Goal: Use online tool/utility

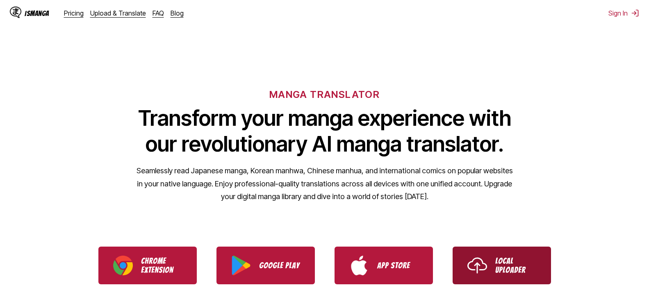
click at [512, 259] on p "Local Uploader" at bounding box center [516, 266] width 41 height 18
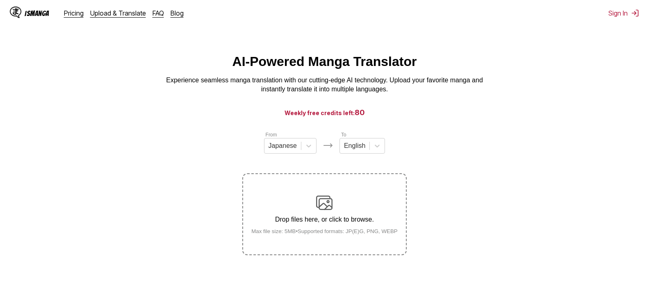
click at [310, 213] on div "Drop files here, or click to browse. Max file size: 5MB • Supported formats: JP…" at bounding box center [325, 215] width 160 height 40
click at [0, 0] on input "Drop files here, or click to browse. Max file size: 5MB • Supported formats: JP…" at bounding box center [0, 0] width 0 height 0
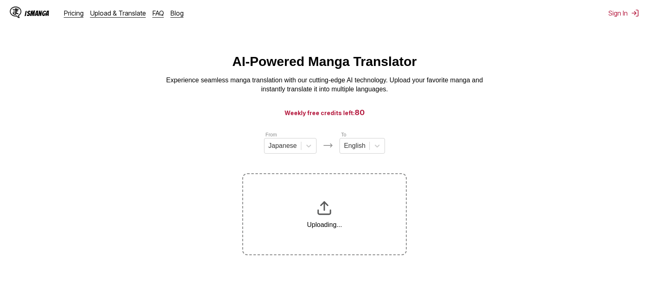
click at [370, 149] on div at bounding box center [377, 146] width 15 height 15
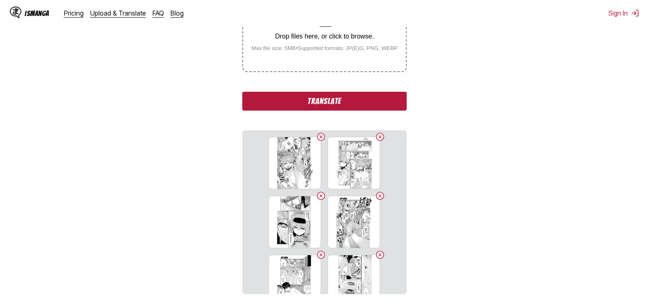
scroll to position [16, 0]
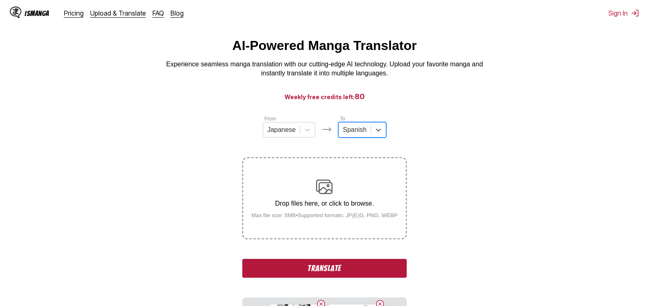
click at [344, 265] on button "Translate" at bounding box center [324, 268] width 164 height 19
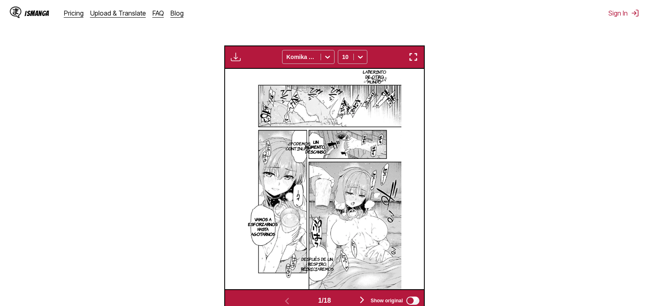
scroll to position [0, 0]
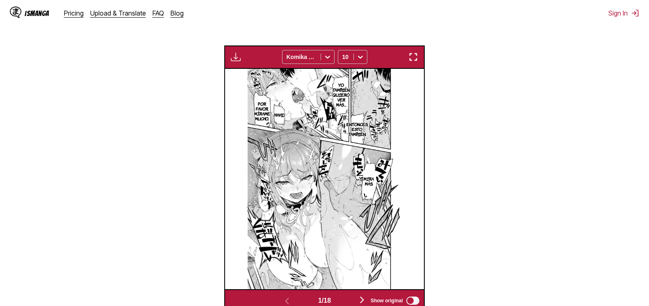
click at [381, 165] on img at bounding box center [325, 179] width 154 height 221
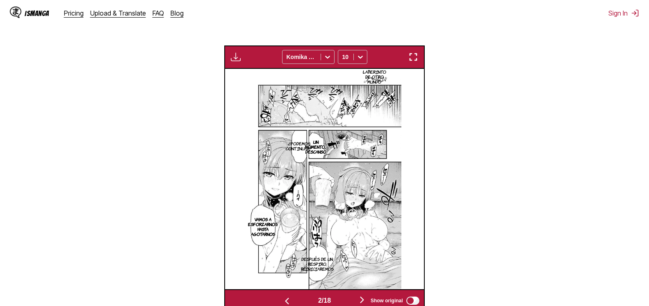
click at [463, 201] on section "From Japanese To Spanish Drop files here, or click to browse. Max file size: 5M…" at bounding box center [325, 92] width 636 height 441
click at [320, 201] on img at bounding box center [325, 179] width 154 height 221
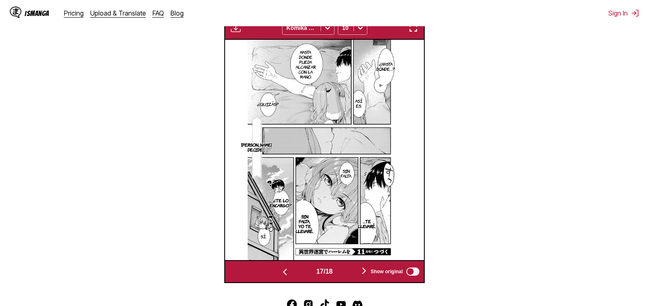
scroll to position [0, 3377]
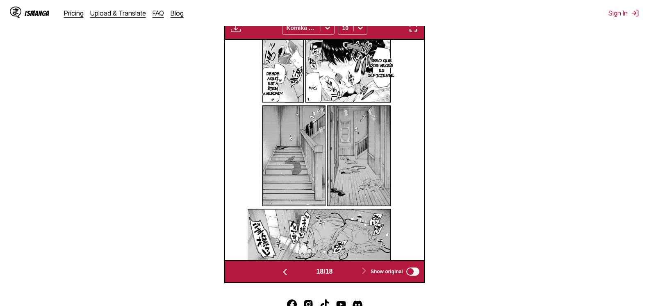
drag, startPoint x: 543, startPoint y: 197, endPoint x: 436, endPoint y: 178, distance: 107.9
click at [542, 197] on section "From Japanese To Spanish Drop files here, or click to browse. Max file size: 5M…" at bounding box center [325, 77] width 636 height 411
click at [338, 158] on img at bounding box center [325, 150] width 154 height 221
click at [17, 16] on img at bounding box center [15, 12] width 11 height 11
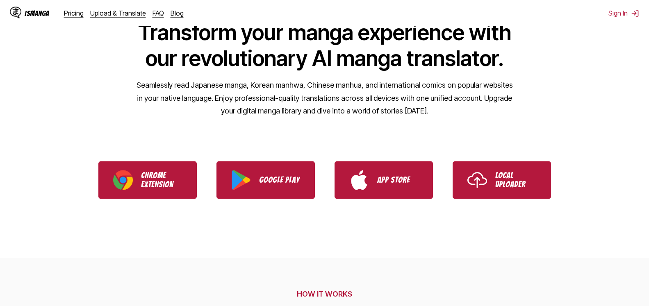
scroll to position [126, 0]
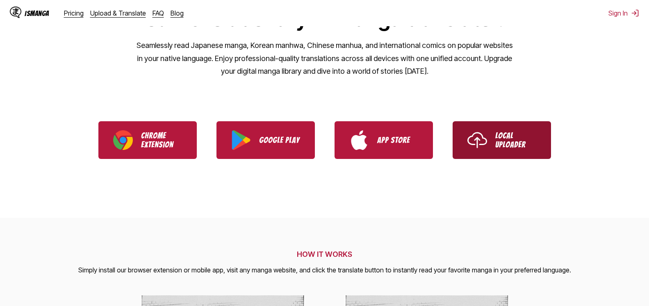
click at [515, 142] on p "Local Uploader" at bounding box center [516, 140] width 41 height 18
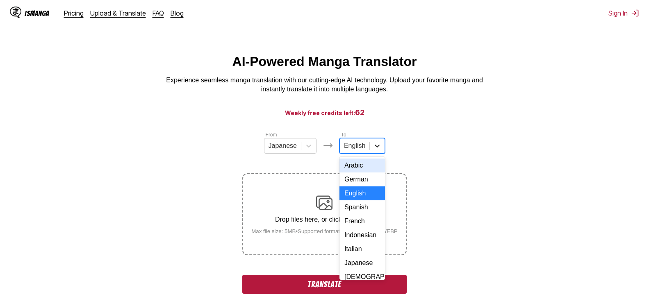
click at [371, 152] on div at bounding box center [377, 146] width 15 height 15
click at [365, 214] on div "Spanish" at bounding box center [363, 208] width 46 height 14
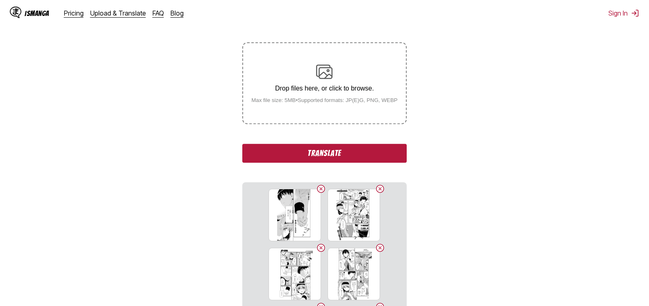
scroll to position [167, 0]
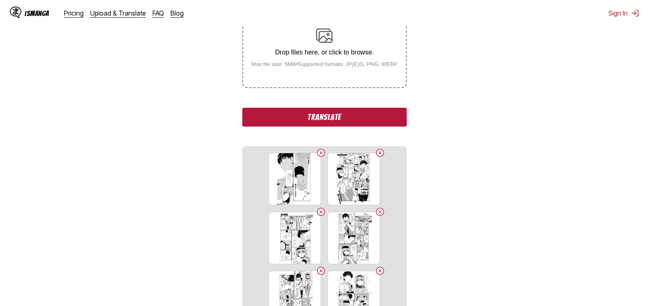
click at [346, 119] on button "Translate" at bounding box center [324, 117] width 164 height 19
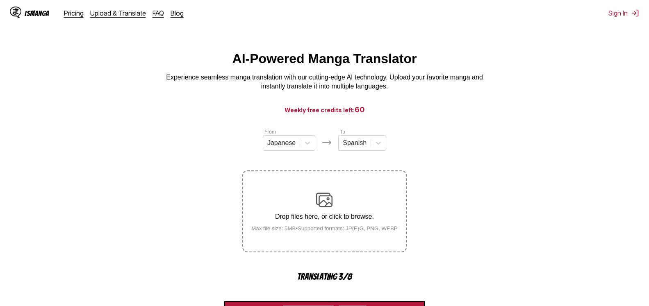
scroll to position [0, 0]
